Goal: Information Seeking & Learning: Learn about a topic

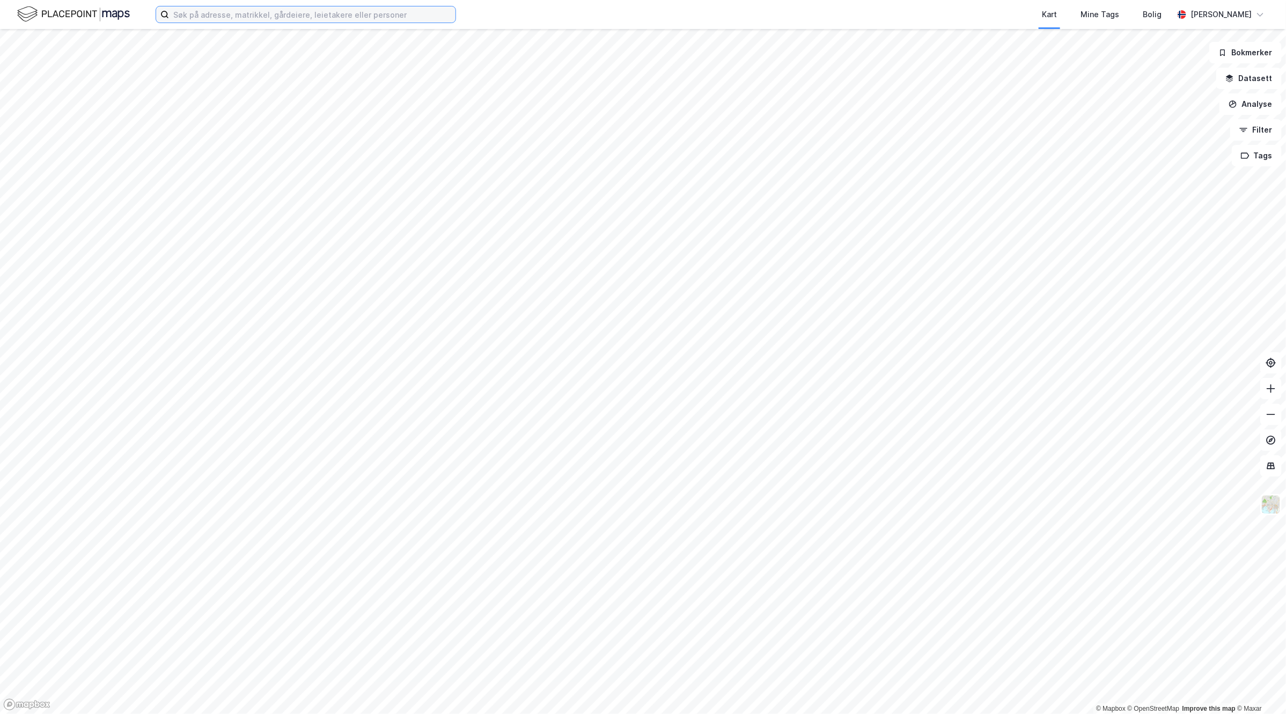
click at [244, 21] on input at bounding box center [312, 14] width 287 height 16
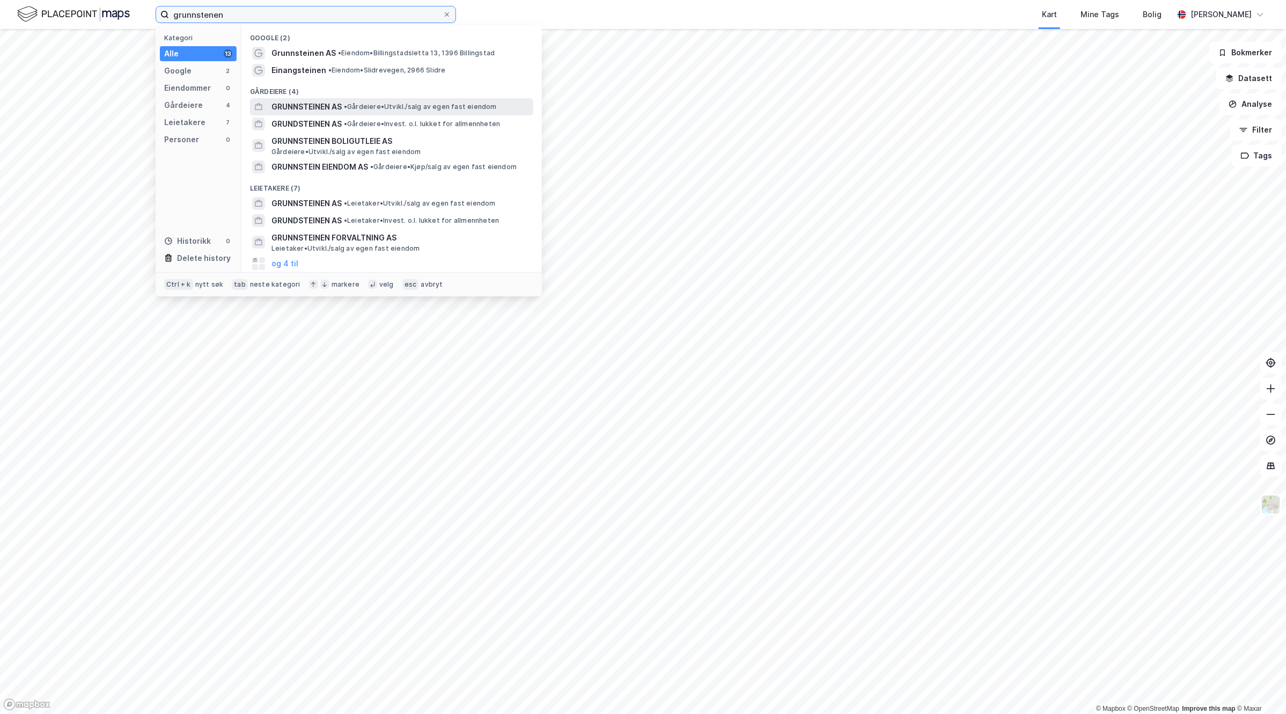
type input "grunnstenen"
click at [467, 104] on span "• Gårdeiere • Utvikl./salg av egen fast eiendom" at bounding box center [420, 107] width 153 height 9
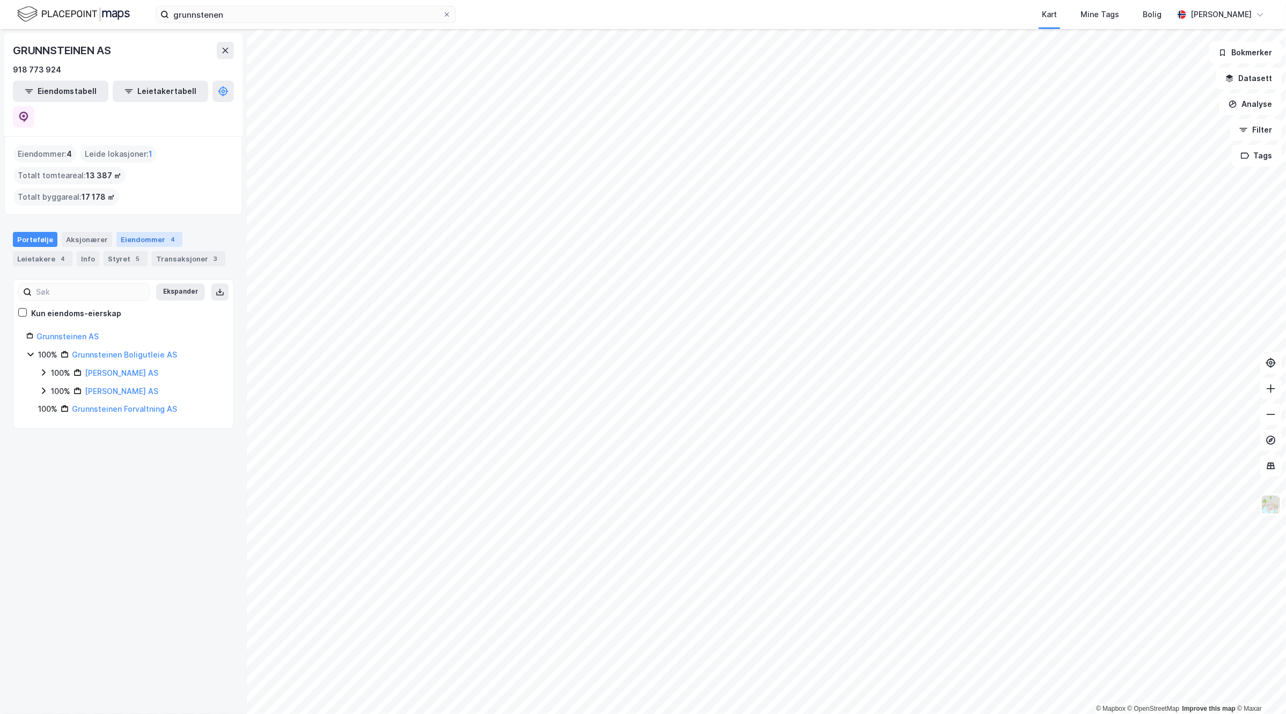
click at [158, 232] on div "Eiendommer 4" at bounding box center [149, 239] width 66 height 15
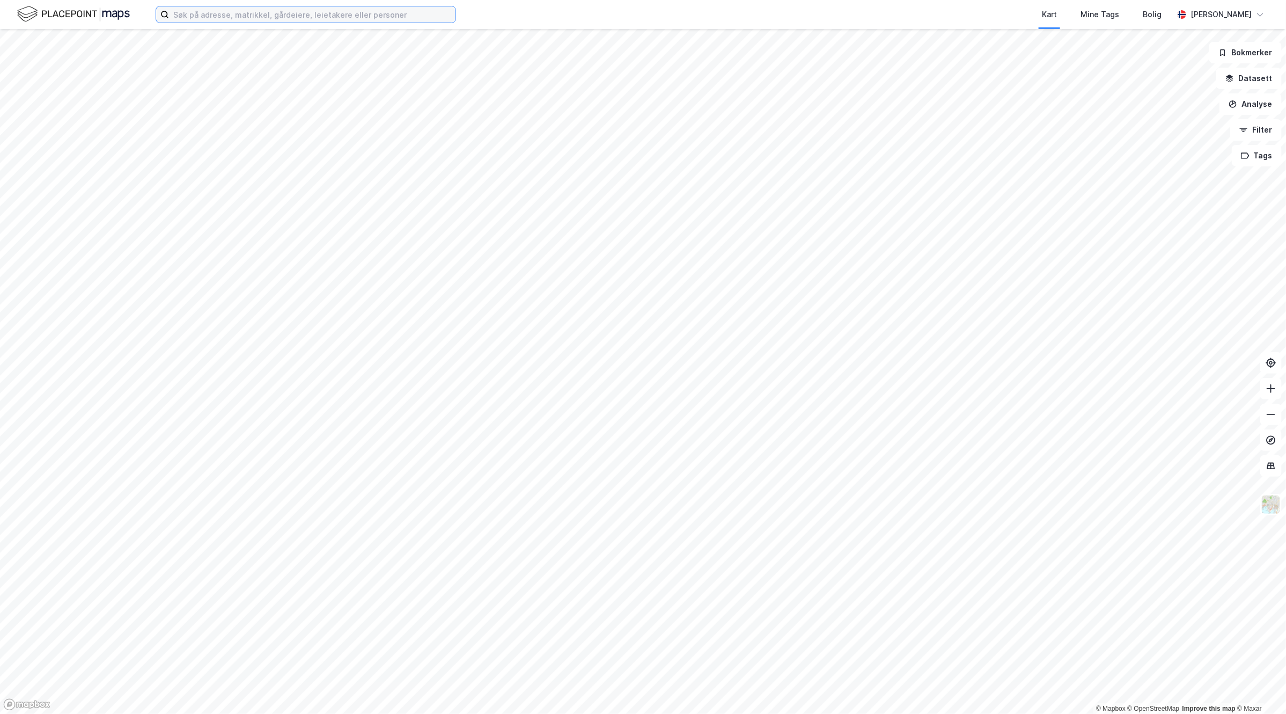
drag, startPoint x: 286, startPoint y: 16, endPoint x: 280, endPoint y: 11, distance: 8.0
click at [286, 16] on input at bounding box center [312, 14] width 287 height 16
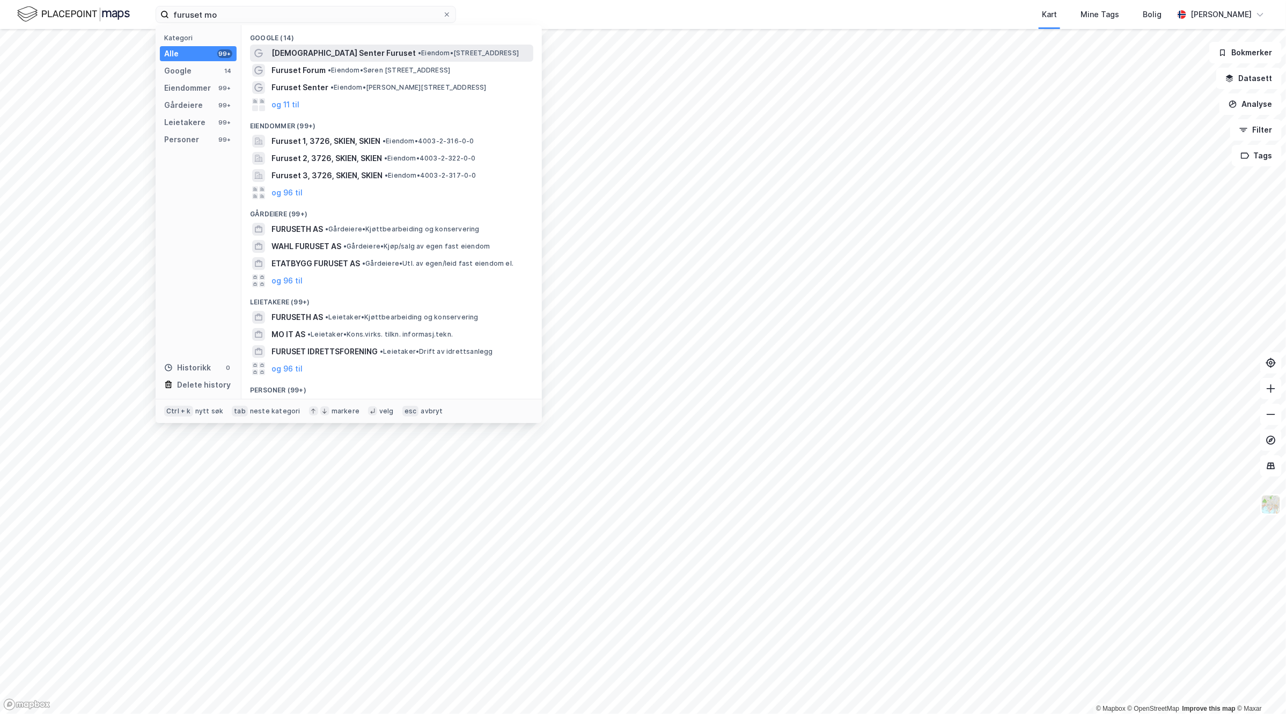
click at [460, 49] on span "• Eiendom • [STREET_ADDRESS]" at bounding box center [468, 53] width 101 height 9
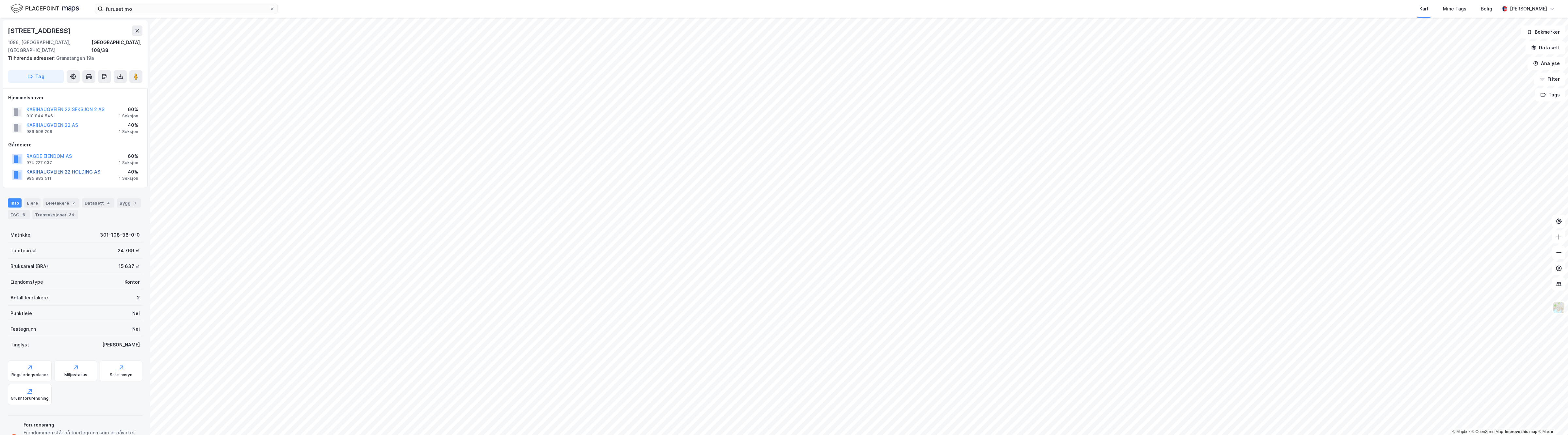
click at [0, 0] on button "KARIHAUGVEIEN 22 HOLDING AS" at bounding box center [0, 0] width 0 height 0
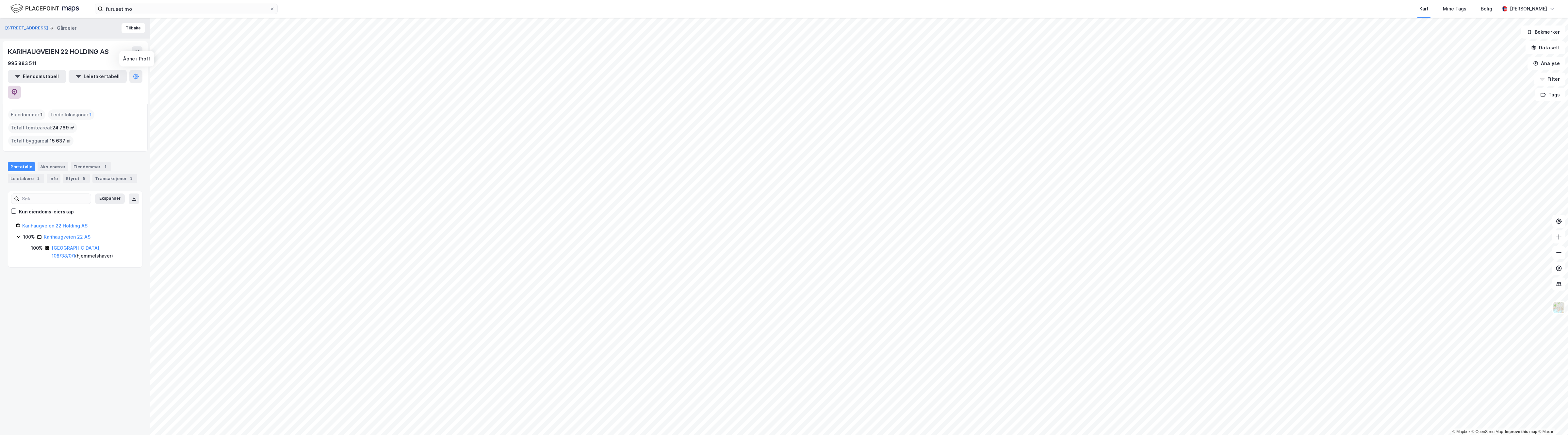
click at [21, 86] on button at bounding box center [14, 92] width 13 height 13
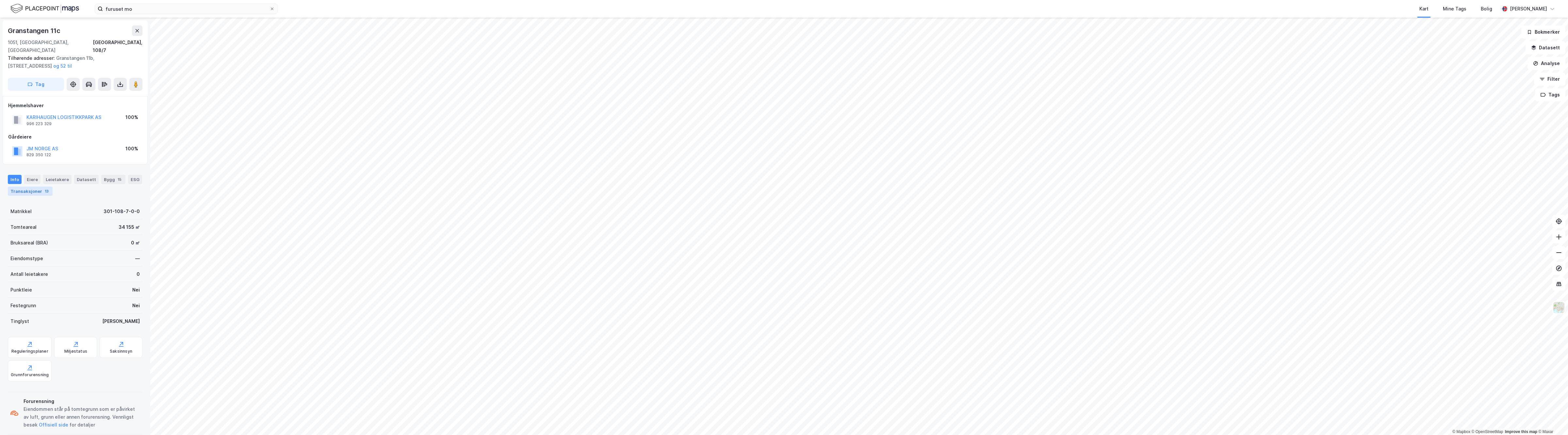
click at [49, 186] on div "Transaksjoner 13" at bounding box center [30, 191] width 45 height 9
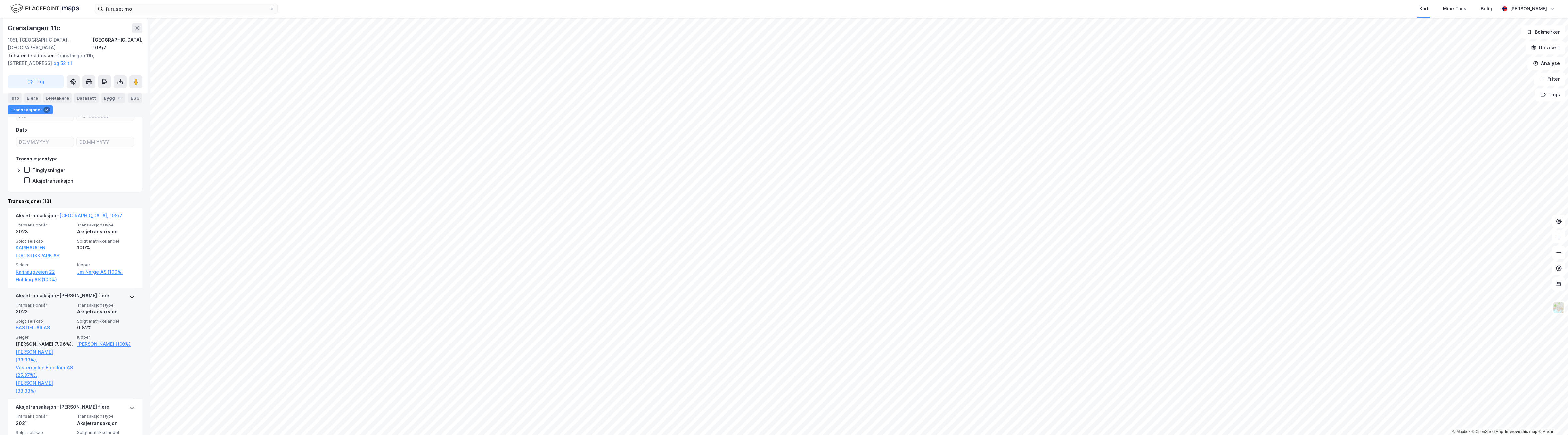
scroll to position [122, 0]
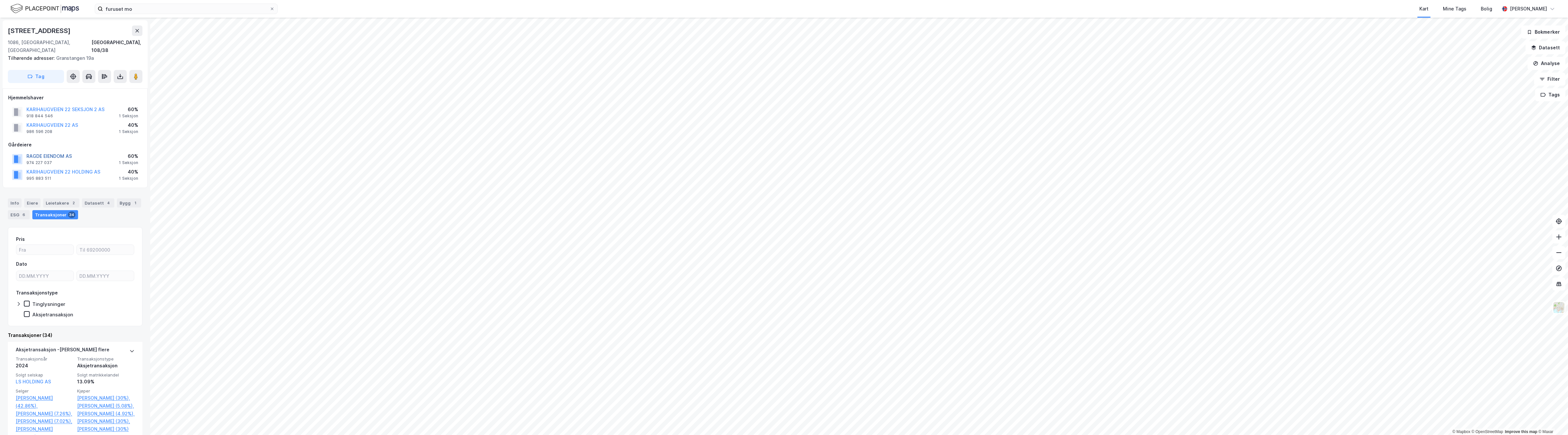
click at [0, 0] on button "RAGDE EIENDOM AS" at bounding box center [0, 0] width 0 height 0
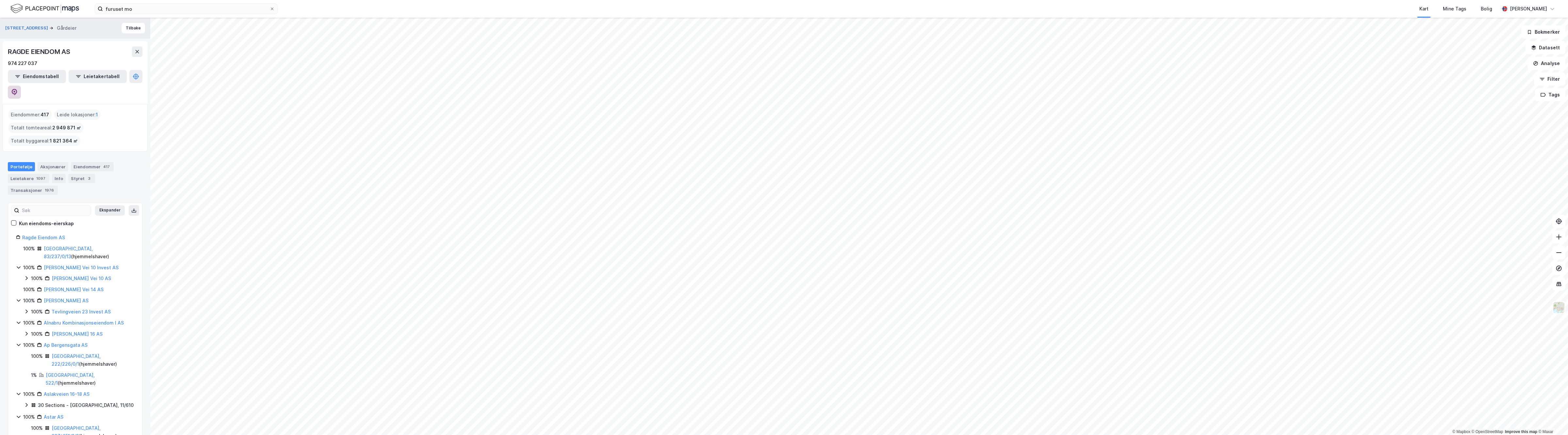
click at [18, 89] on icon at bounding box center [14, 92] width 7 height 7
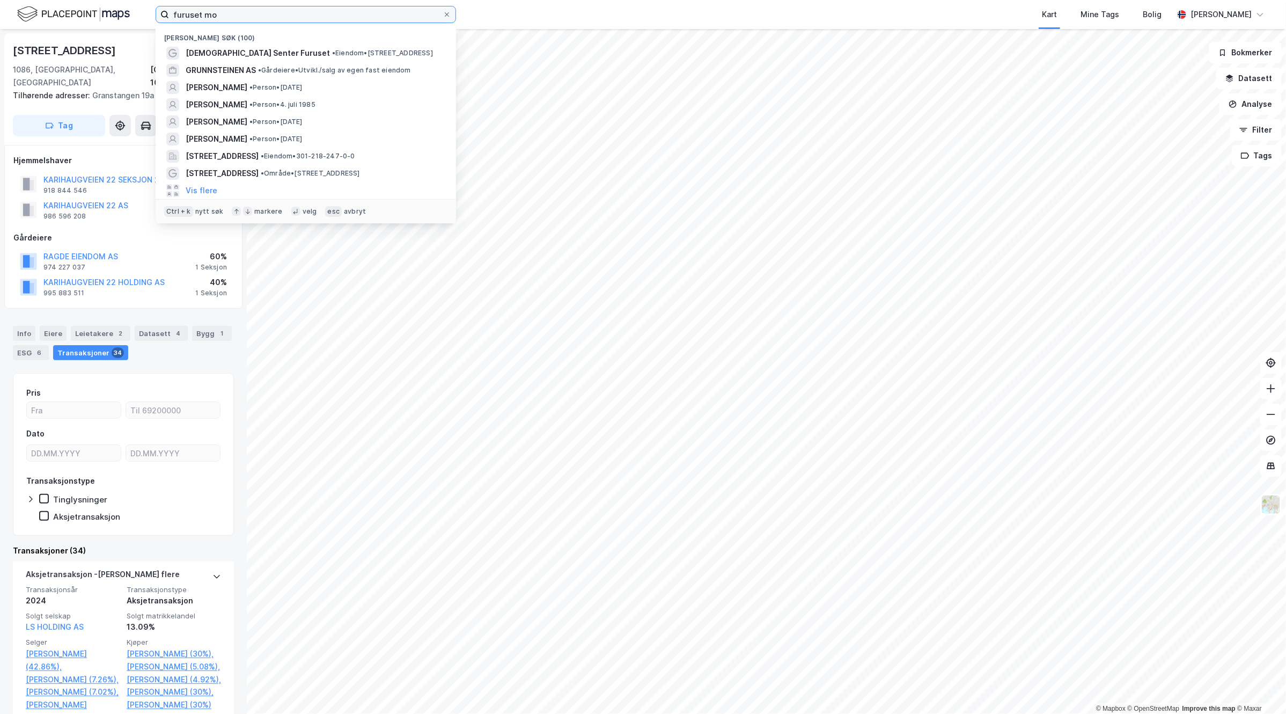
drag, startPoint x: 243, startPoint y: 13, endPoint x: -34, endPoint y: 6, distance: 276.5
click at [0, 6] on html "furuset mo Nylige søk (100) [DEMOGRAPHIC_DATA] Senter Furuset • Eiendom • [STRE…" at bounding box center [643, 357] width 1286 height 714
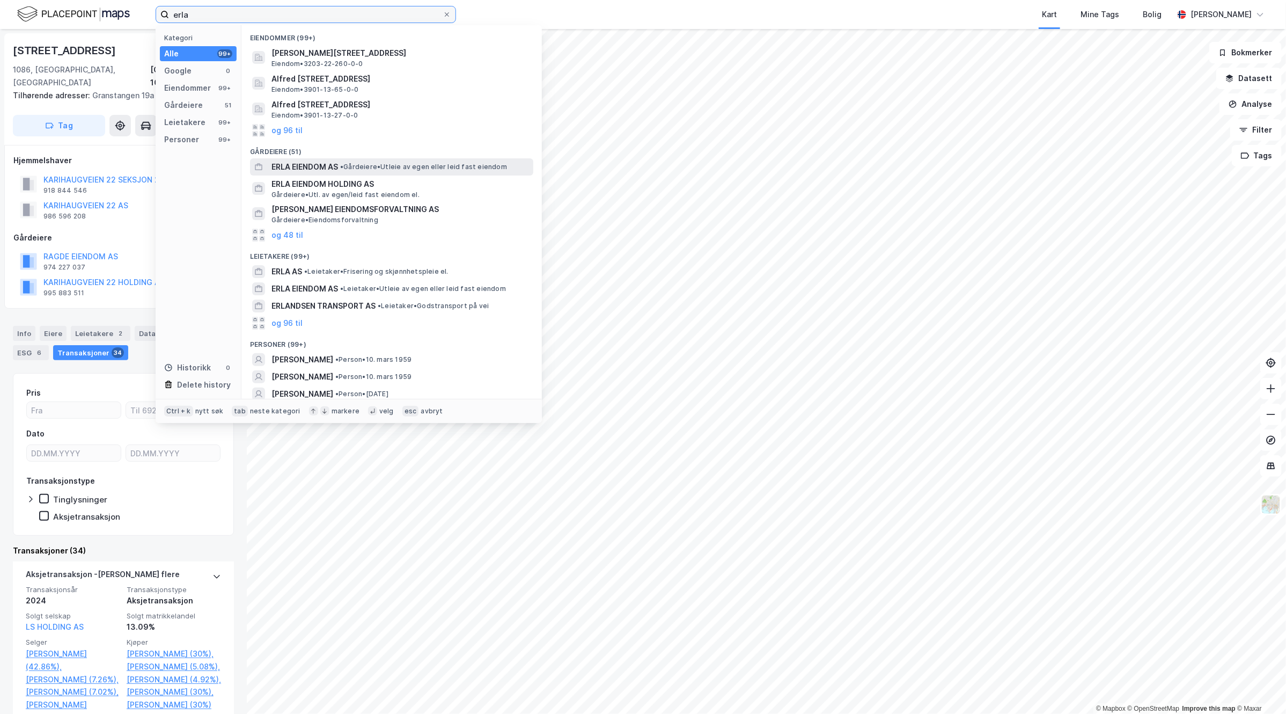
type input "erla"
click at [437, 166] on span "• Gårdeiere • Utleie av egen eller leid fast eiendom" at bounding box center [423, 167] width 167 height 9
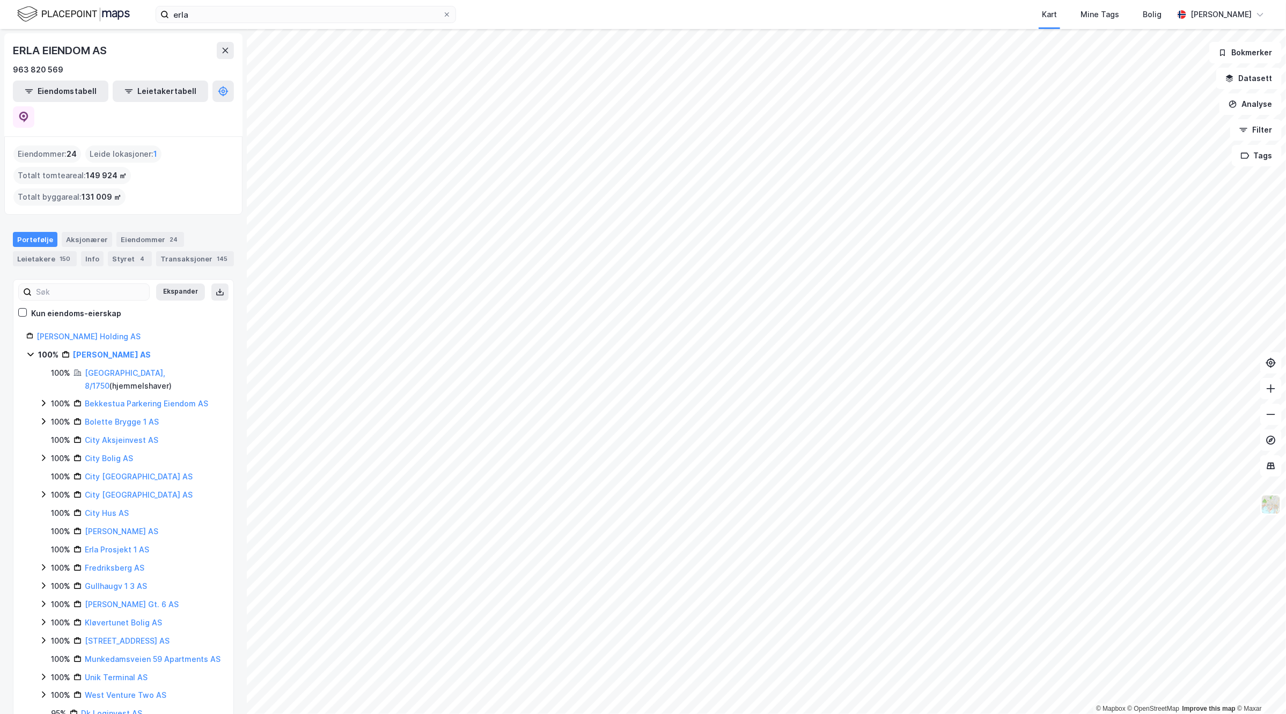
scroll to position [62, 0]
